Goal: Task Accomplishment & Management: Manage account settings

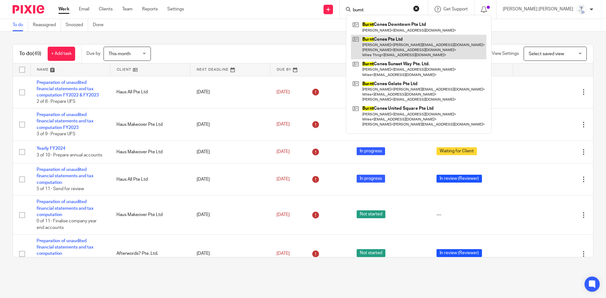
type input "burnt"
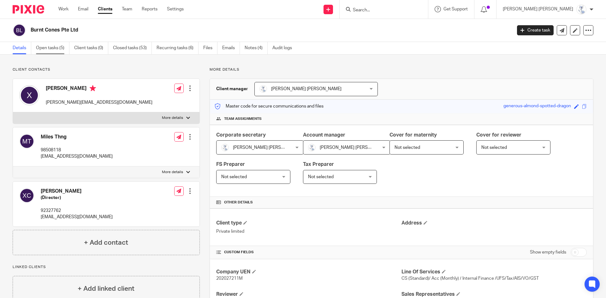
click at [66, 49] on link "Open tasks (5)" at bounding box center [52, 48] width 33 height 12
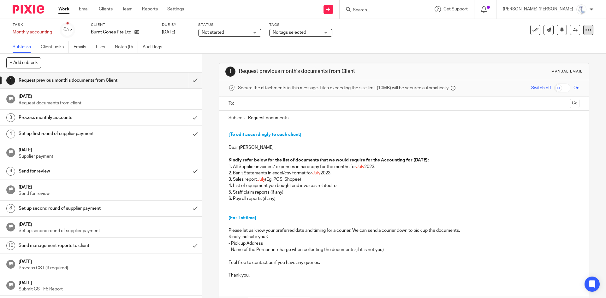
click at [585, 29] on icon at bounding box center [588, 30] width 6 height 6
click at [565, 56] on link "Advanced task editor" at bounding box center [564, 55] width 42 height 4
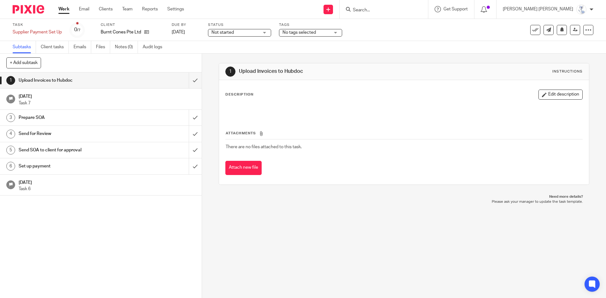
click at [287, 33] on span "No tags selected" at bounding box center [298, 32] width 33 height 4
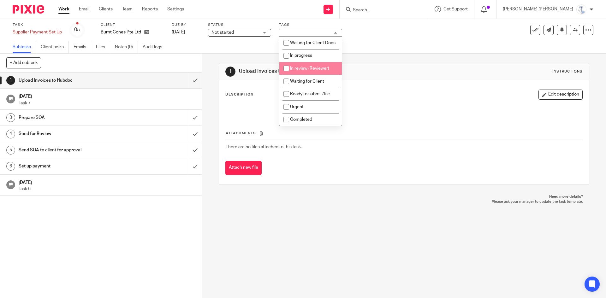
click at [302, 71] on span "In review (Reviewer)" at bounding box center [309, 68] width 39 height 4
checkbox input "true"
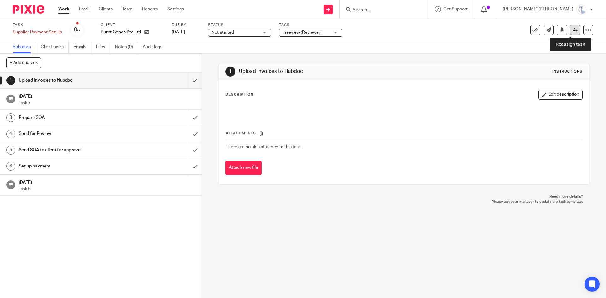
click at [570, 29] on link at bounding box center [575, 30] width 10 height 10
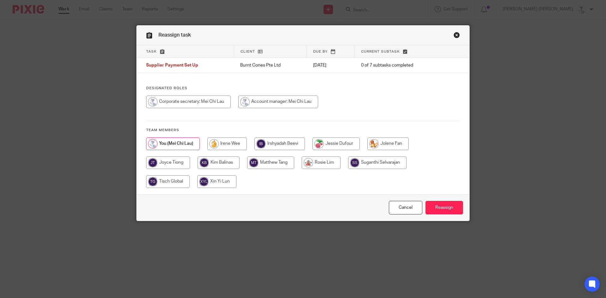
click at [236, 144] on input "radio" at bounding box center [226, 144] width 39 height 13
radio input "true"
click at [440, 209] on input "Reassign" at bounding box center [444, 208] width 38 height 14
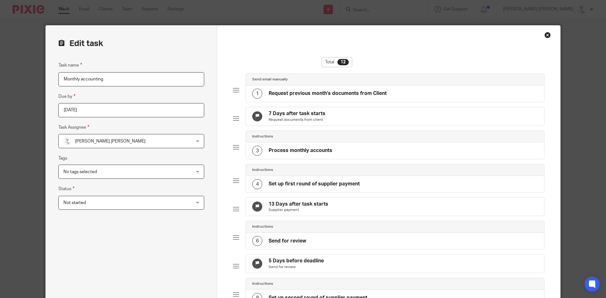
click at [129, 74] on input "Monthly accounting" at bounding box center [131, 79] width 146 height 14
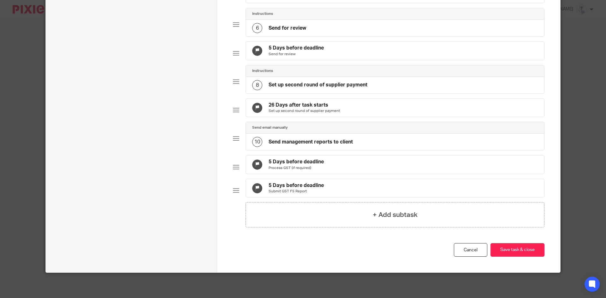
scroll to position [243, 0]
type input "Monthly accounting Sep'24 - [DATE]"
click at [528, 256] on button "Save task & close" at bounding box center [517, 250] width 54 height 14
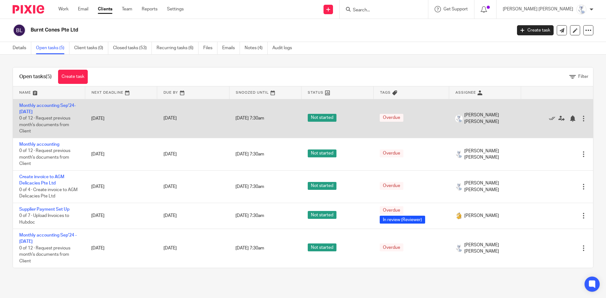
click at [580, 117] on div at bounding box center [583, 118] width 6 height 6
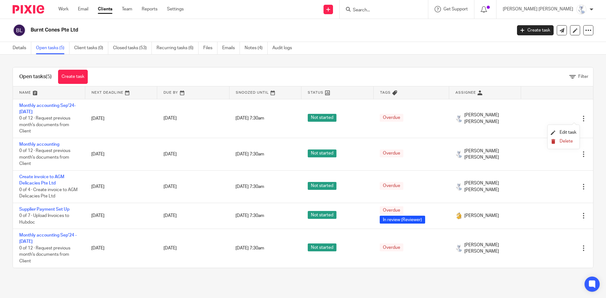
click at [564, 143] on span "Delete" at bounding box center [565, 141] width 13 height 4
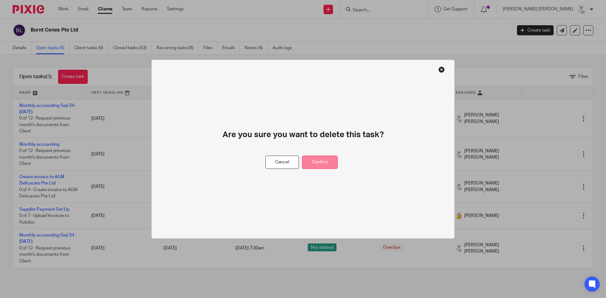
click at [315, 161] on button "Confirm" at bounding box center [320, 163] width 36 height 14
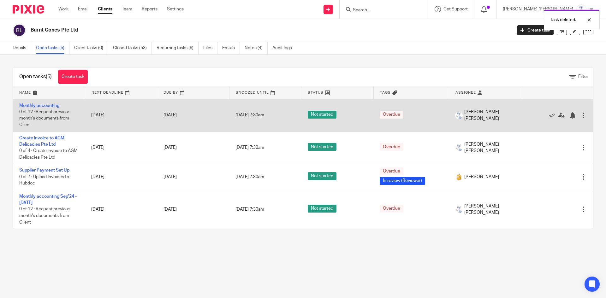
click at [580, 113] on div at bounding box center [583, 115] width 6 height 6
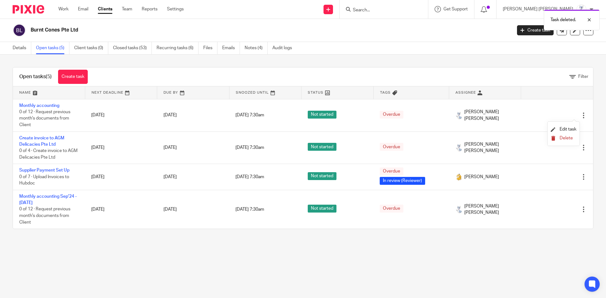
click at [567, 136] on span "Delete" at bounding box center [565, 138] width 13 height 4
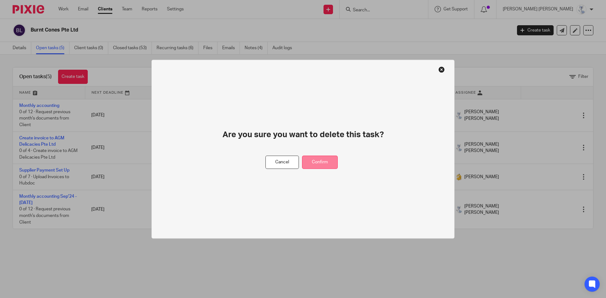
click at [327, 158] on button "Confirm" at bounding box center [320, 163] width 36 height 14
